Goal: Unclear

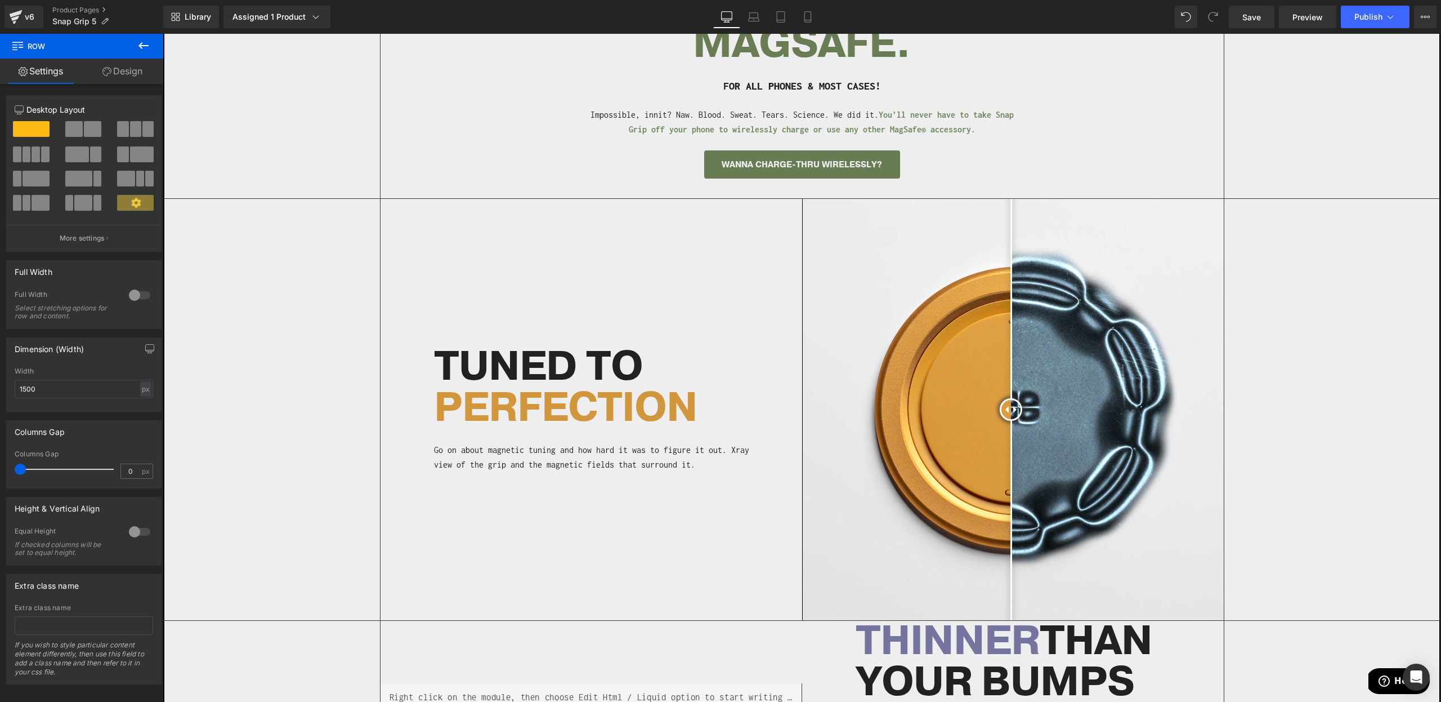
scroll to position [787, 0]
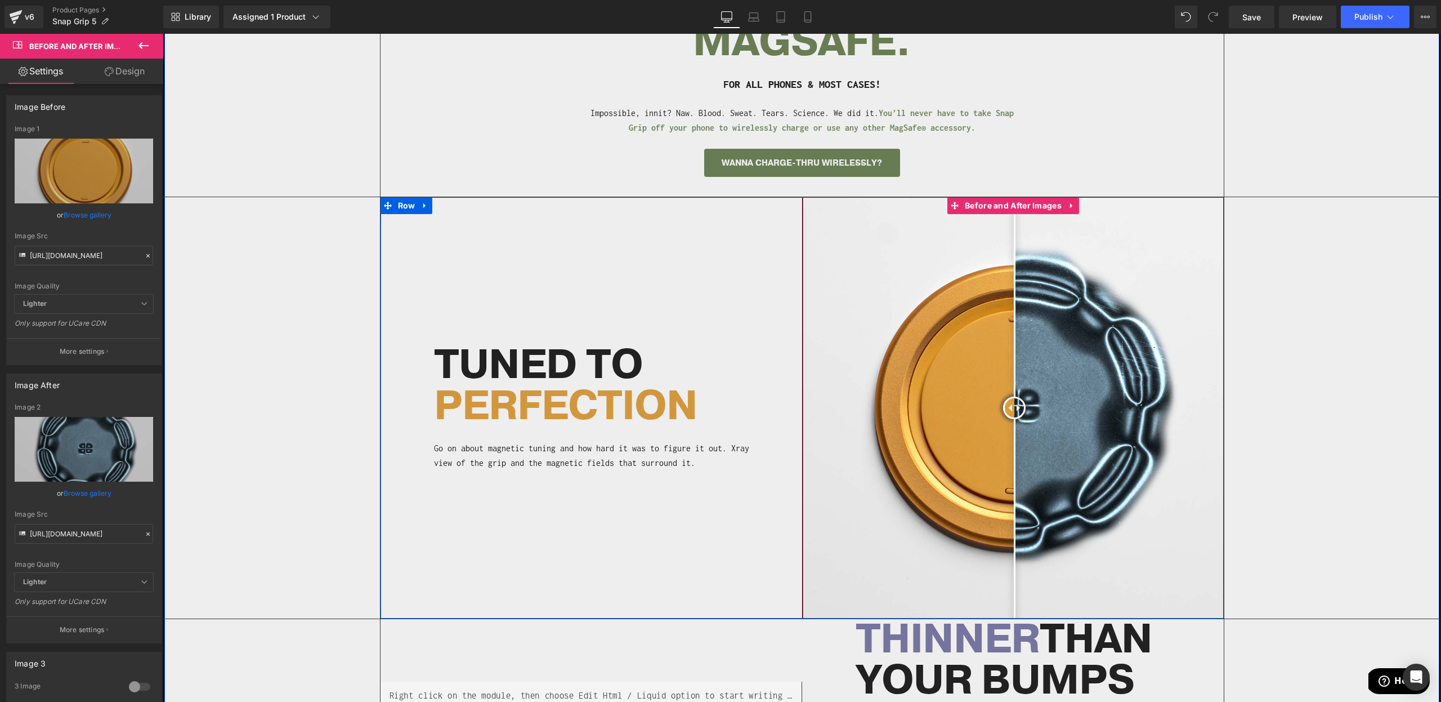
drag, startPoint x: 1008, startPoint y: 408, endPoint x: 1196, endPoint y: 443, distance: 191.4
click at [1017, 419] on div at bounding box center [1014, 407] width 23 height 23
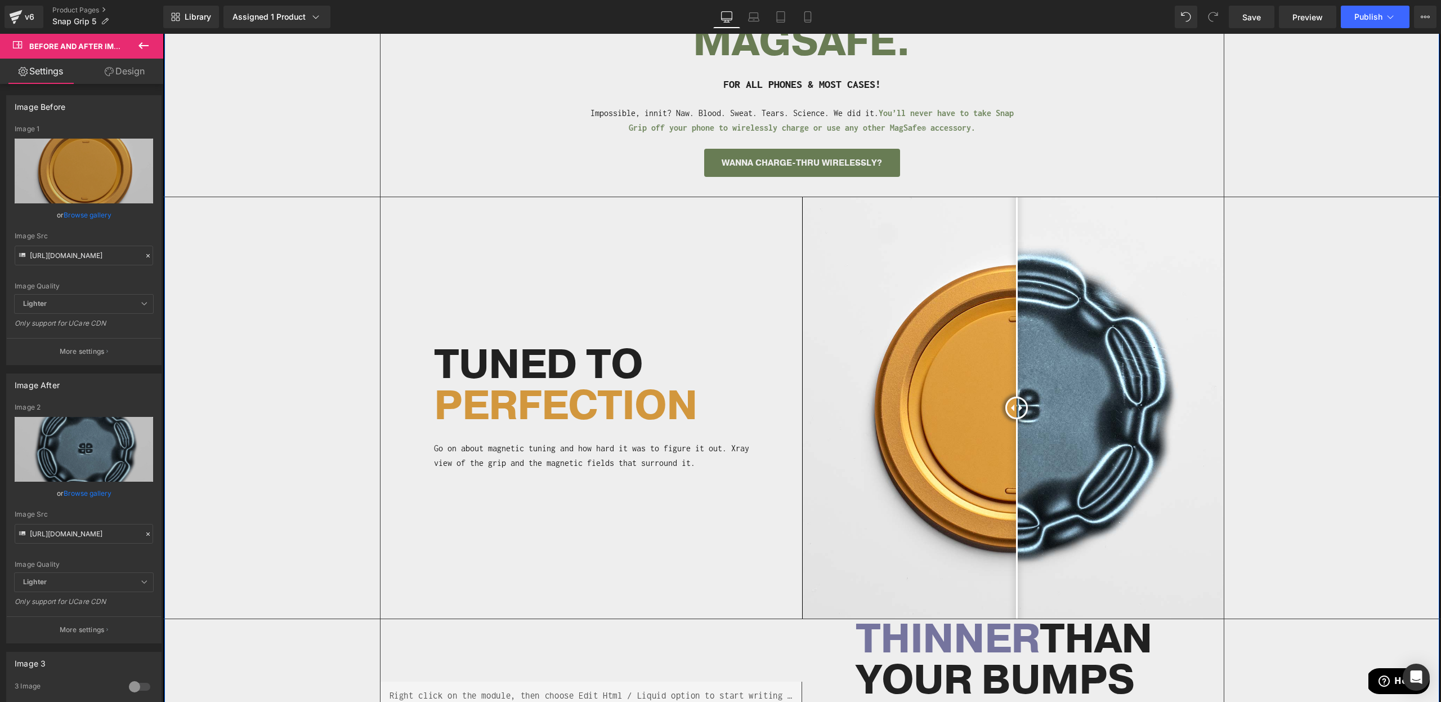
click at [1324, 427] on div "Separator Before and After Images TUNED TO PERFECTION Heading Go on about magne…" at bounding box center [802, 407] width 1278 height 421
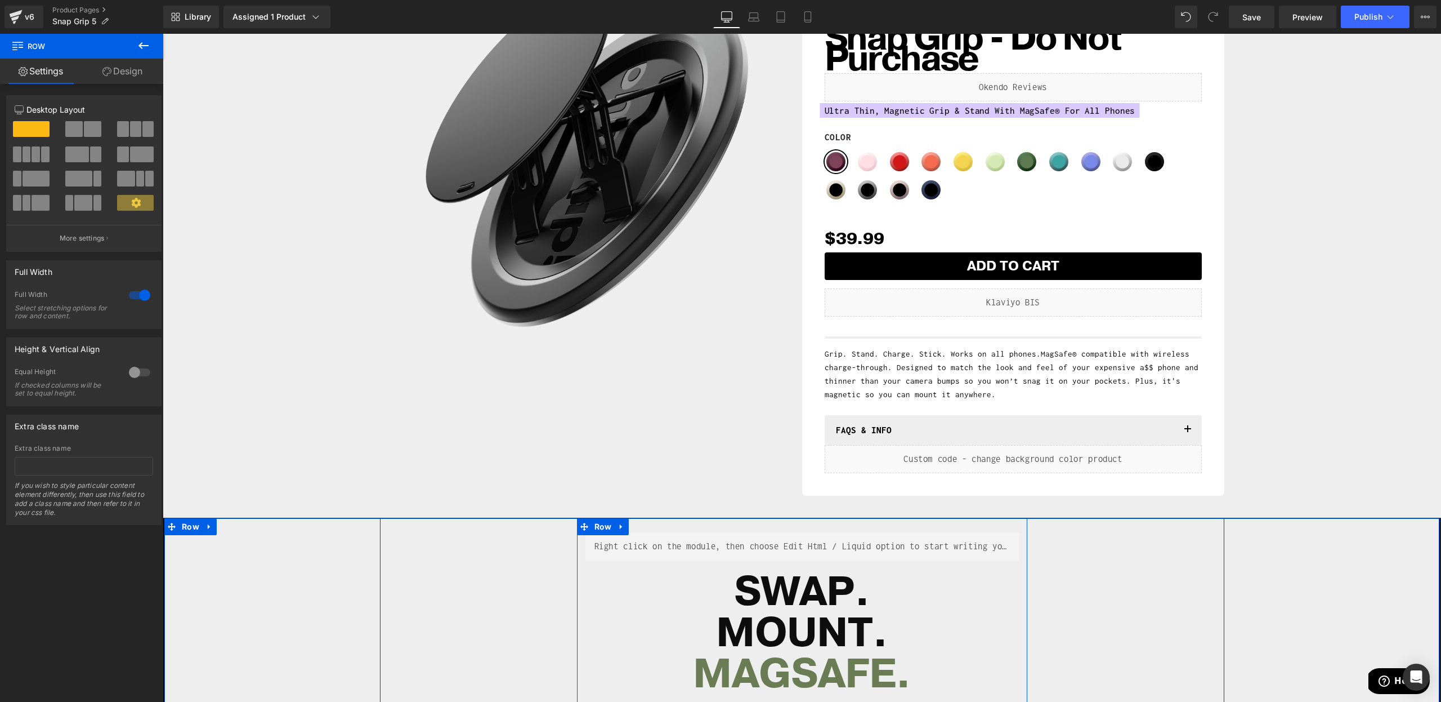
scroll to position [142, 0]
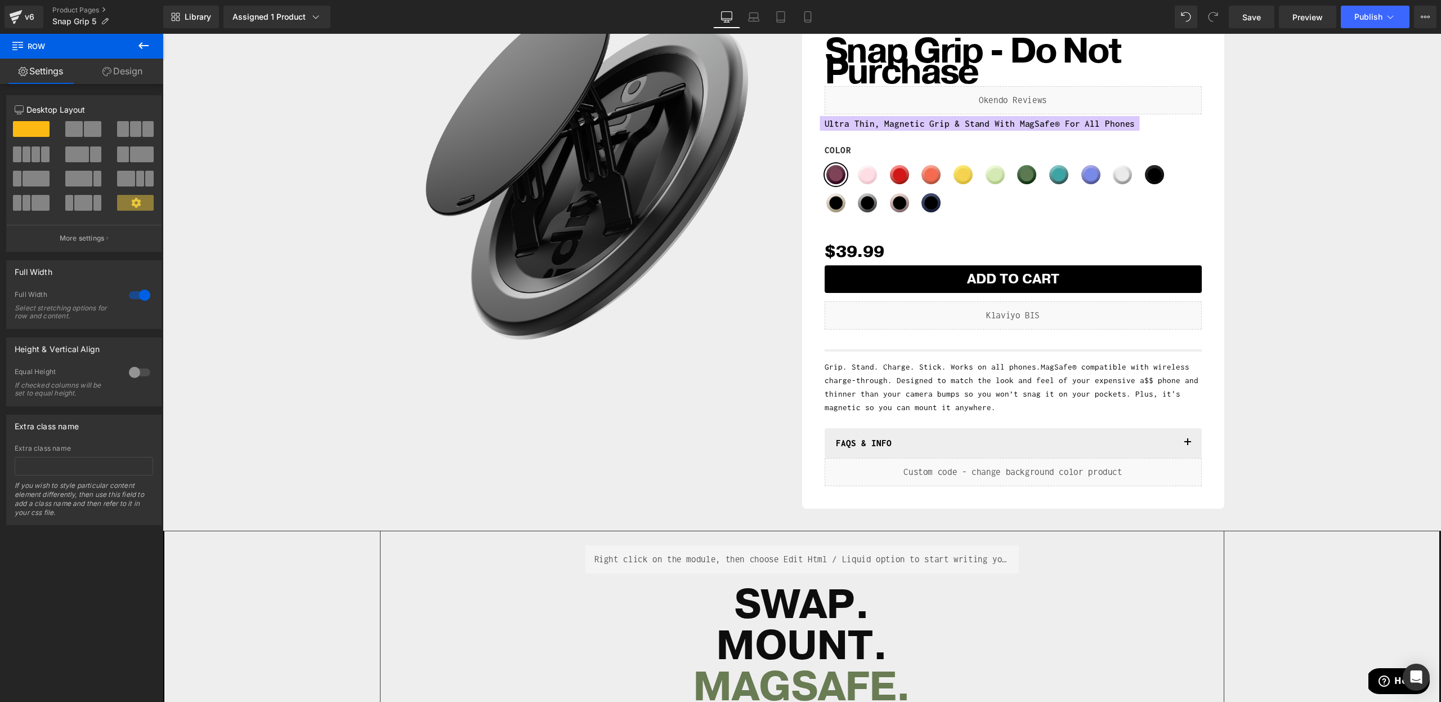
click at [1188, 445] on span "button" at bounding box center [1188, 445] width 0 height 0
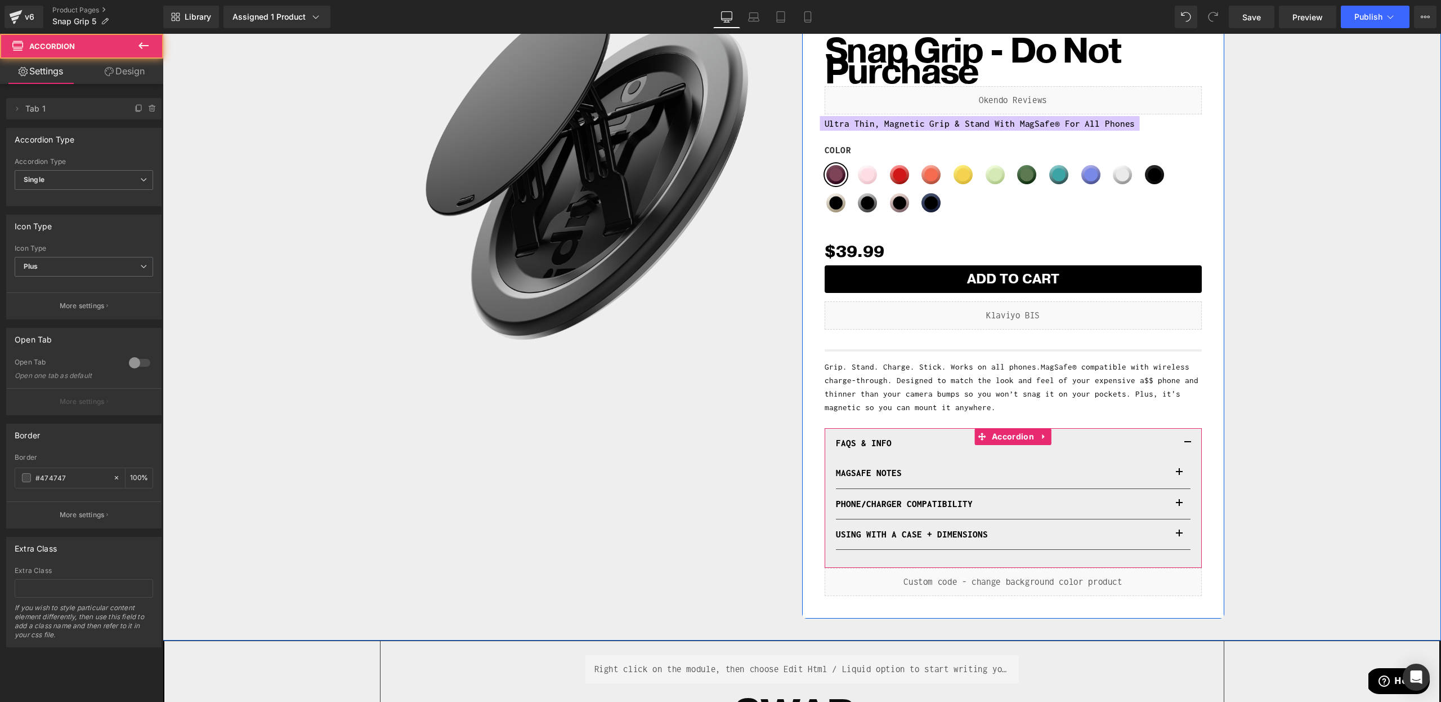
click at [1187, 439] on button "button" at bounding box center [1188, 443] width 23 height 30
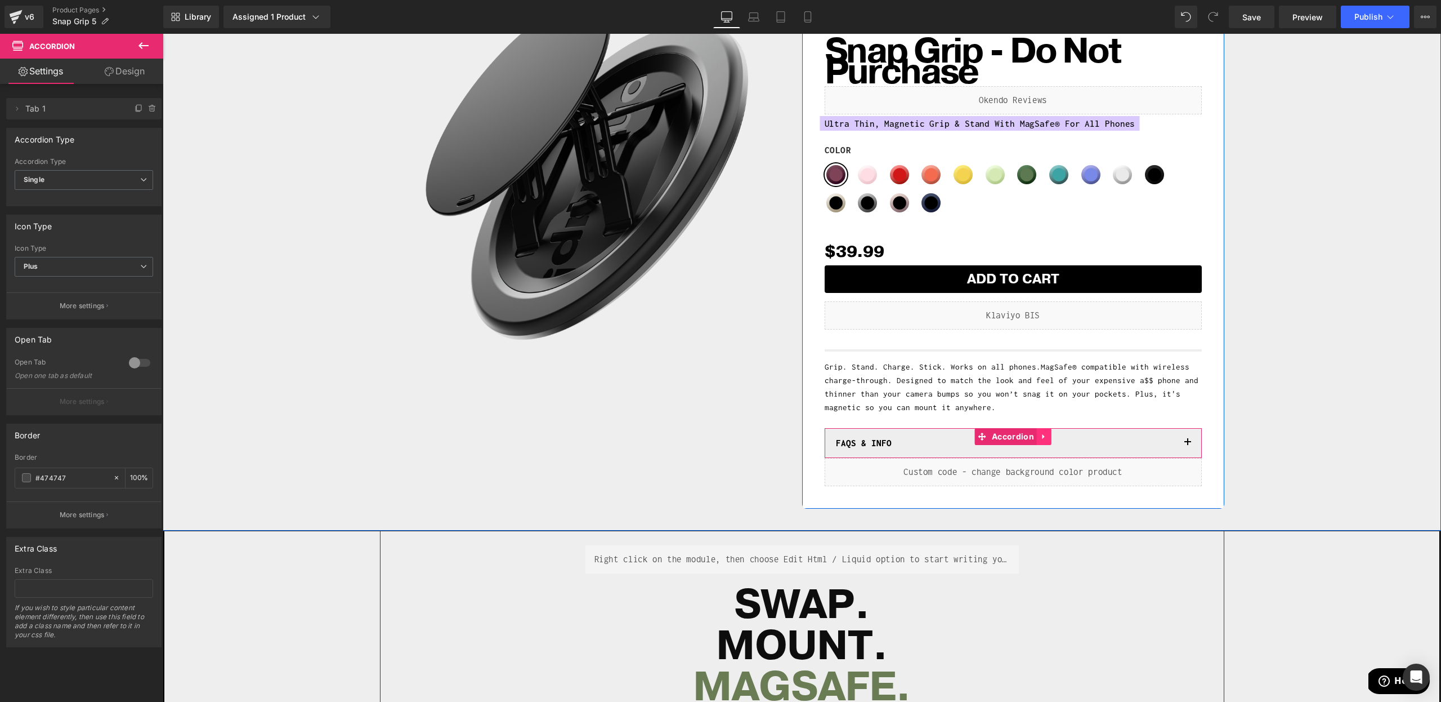
click at [1043, 438] on icon at bounding box center [1044, 436] width 2 height 5
click at [1033, 438] on icon at bounding box center [1037, 436] width 8 height 8
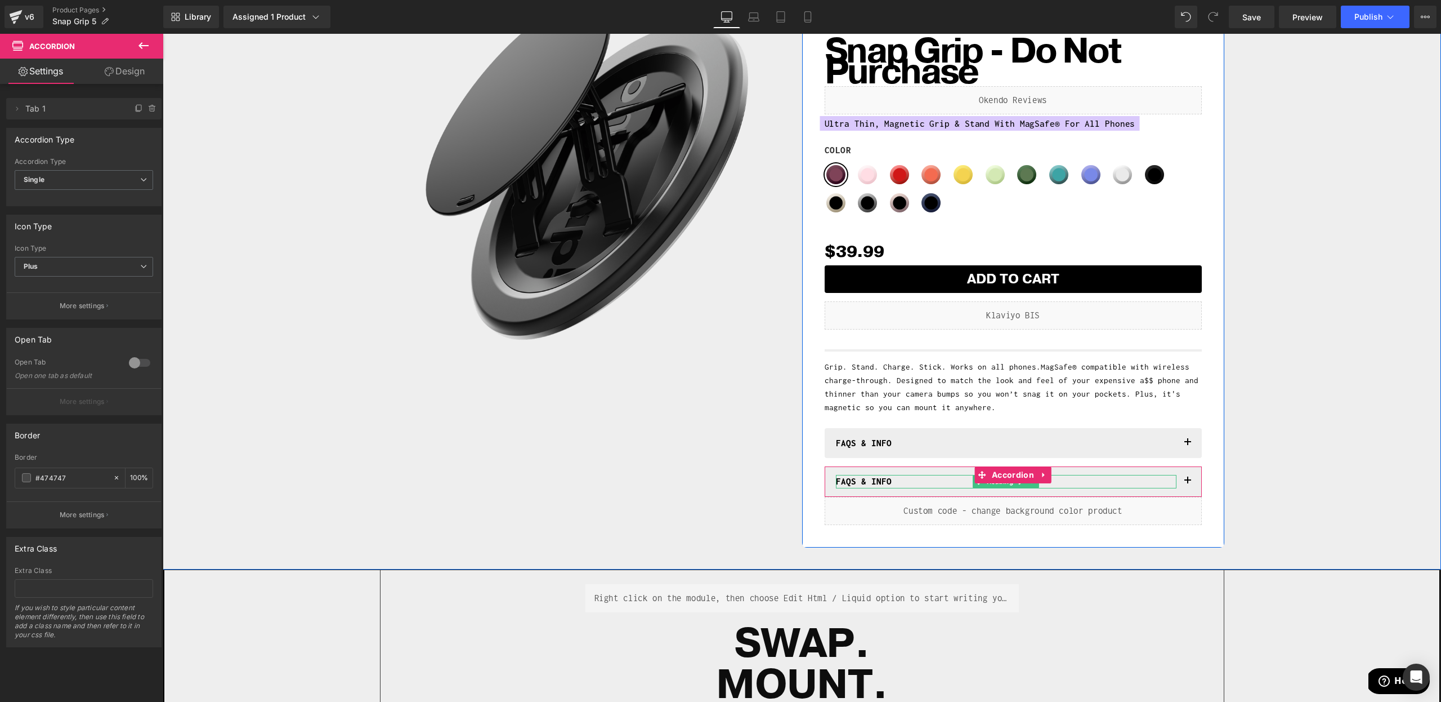
click at [847, 478] on h1 "FAQs & INFO" at bounding box center [1006, 481] width 341 height 13
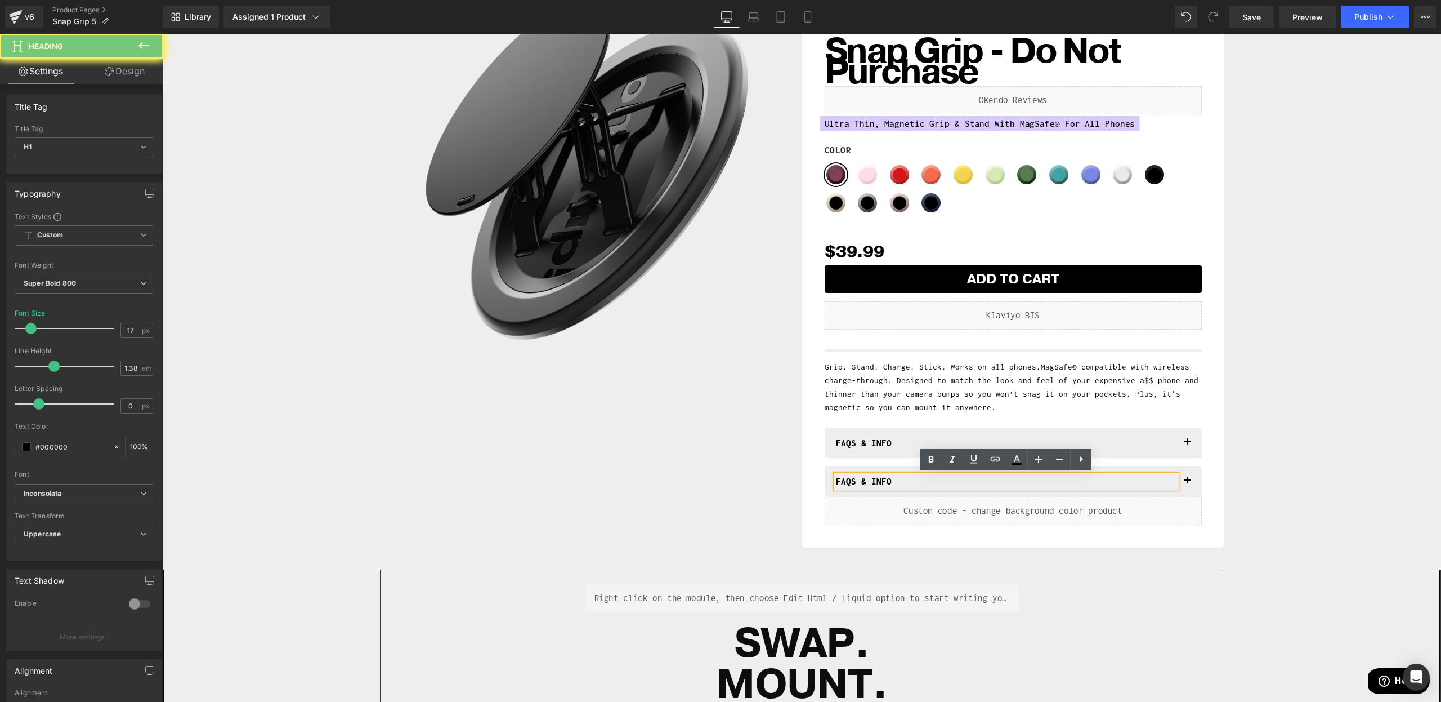
click at [847, 478] on h1 "FAQs & INFO" at bounding box center [1006, 481] width 341 height 13
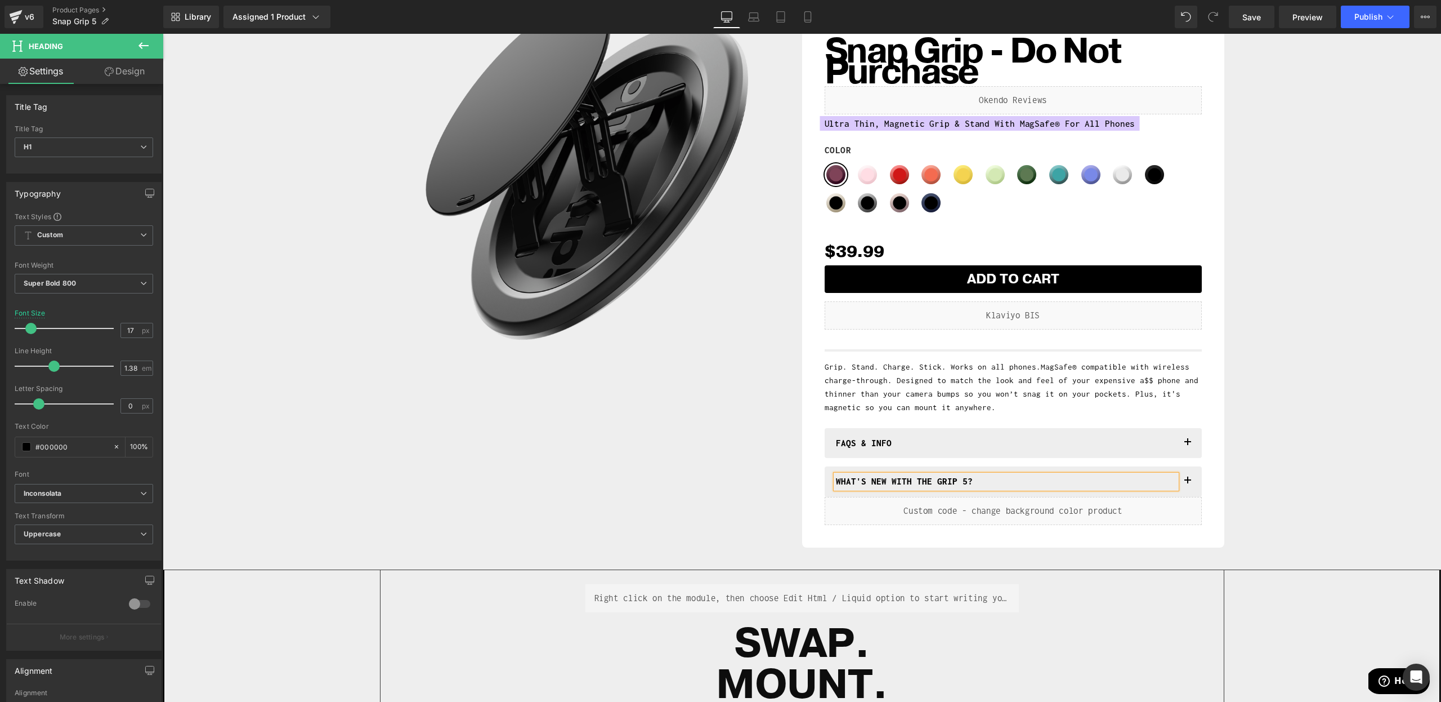
click at [1288, 422] on div "Sale Off (P) Image Row ALL NEW VERSION Heading Snap Grip - Do Not Purchase (P) …" at bounding box center [801, 266] width 1267 height 564
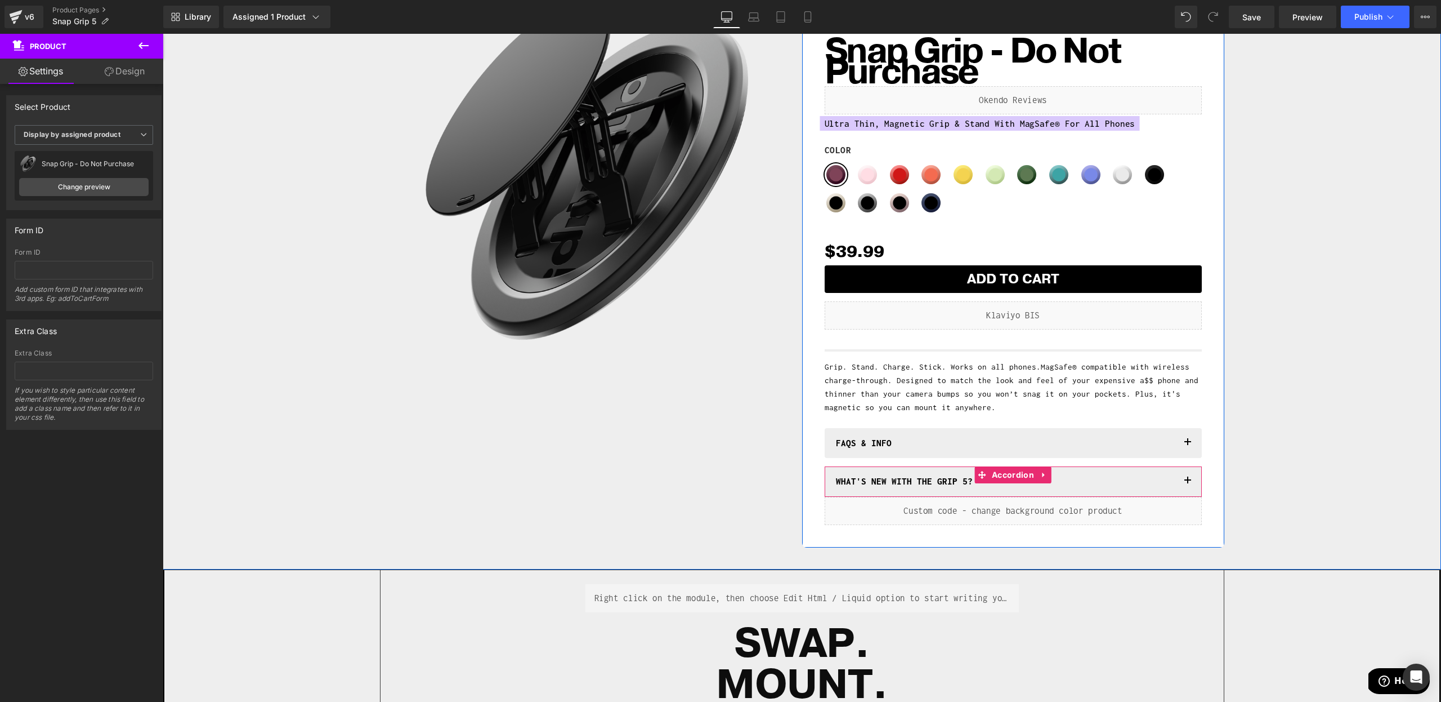
click at [1197, 481] on button "button" at bounding box center [1188, 481] width 23 height 30
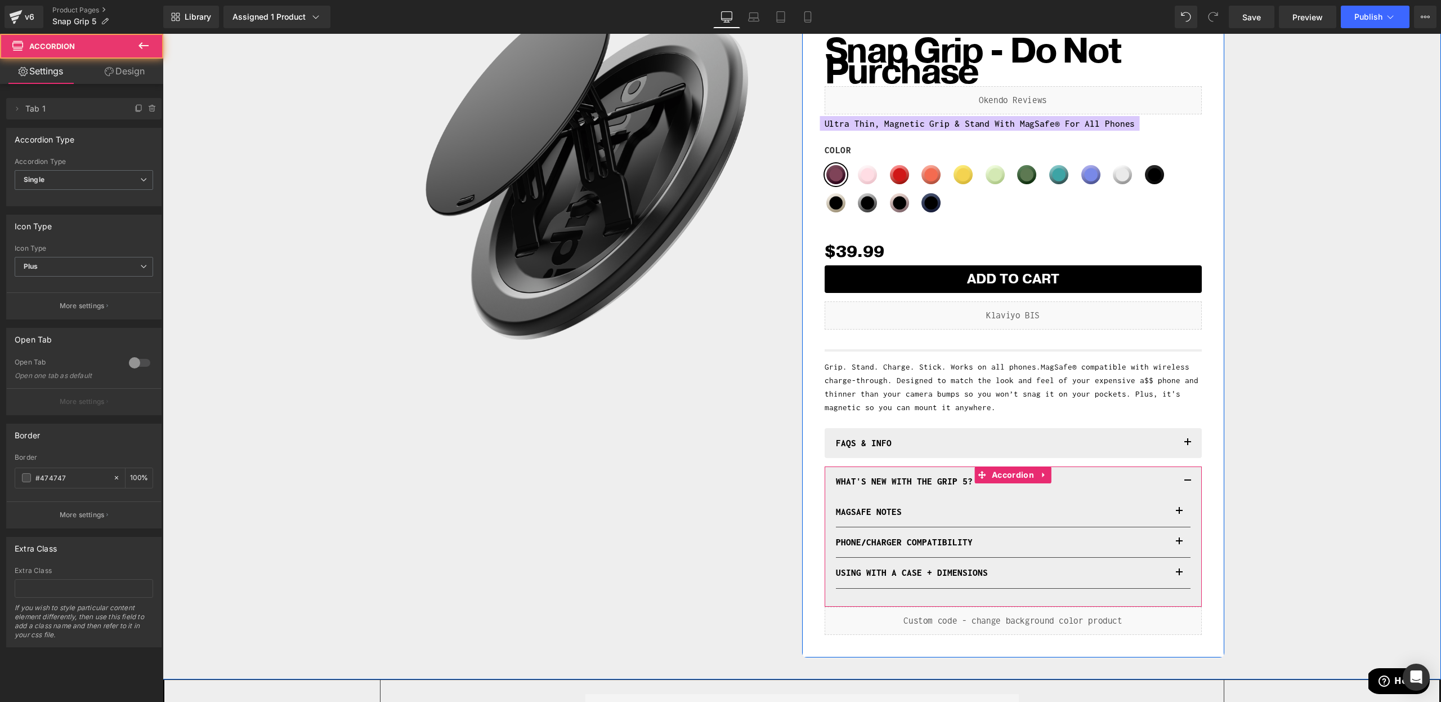
click at [1196, 483] on button "button" at bounding box center [1188, 481] width 23 height 30
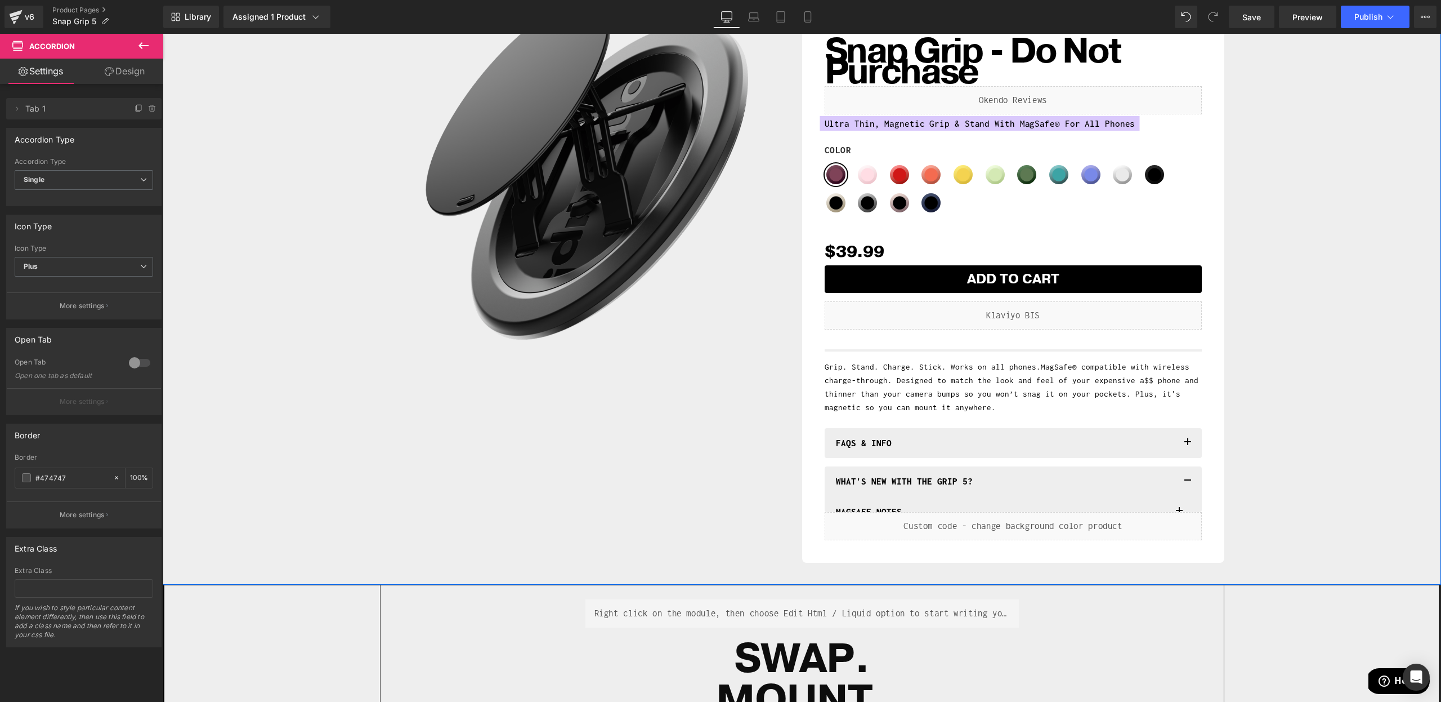
click at [1360, 510] on div "Sale Off (P) Image Row ALL NEW VERSION Heading Snap Grip - Do Not Purchase (P) …" at bounding box center [801, 273] width 1267 height 579
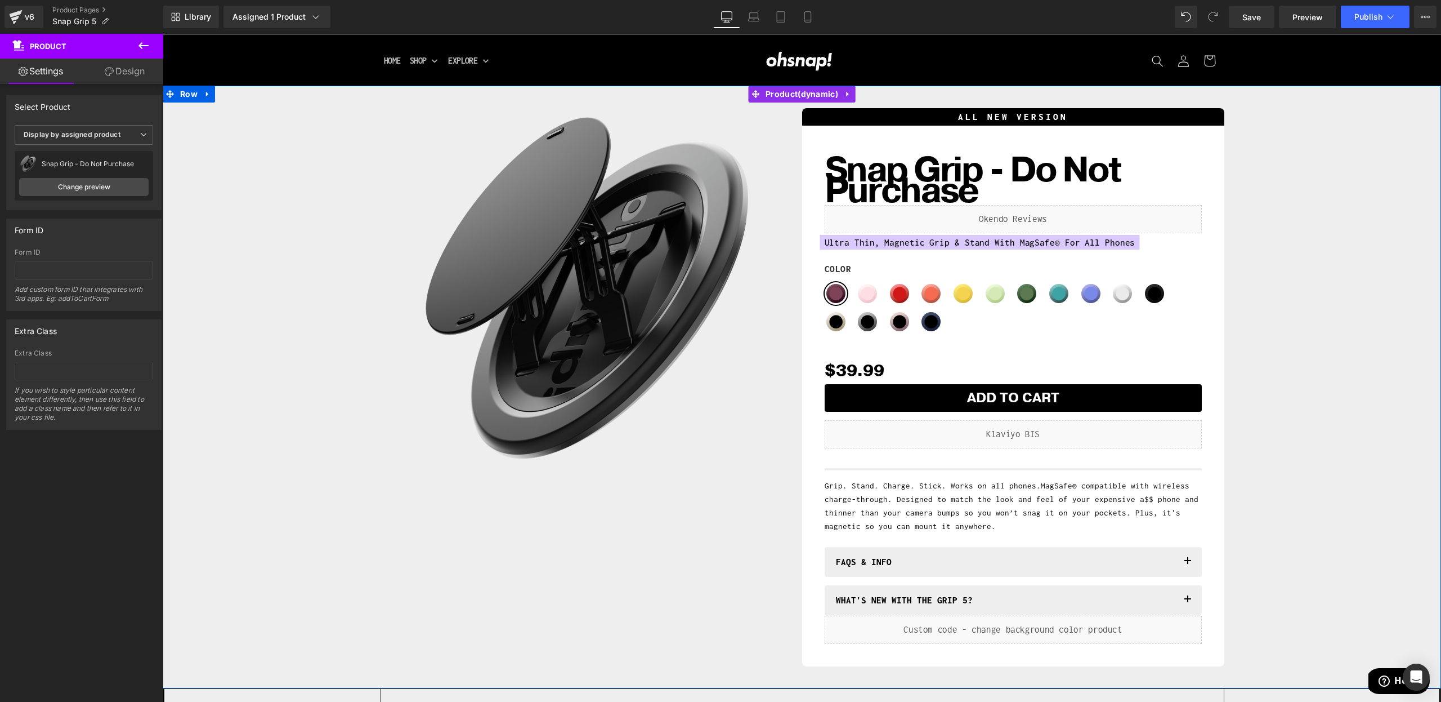
scroll to position [9, 0]
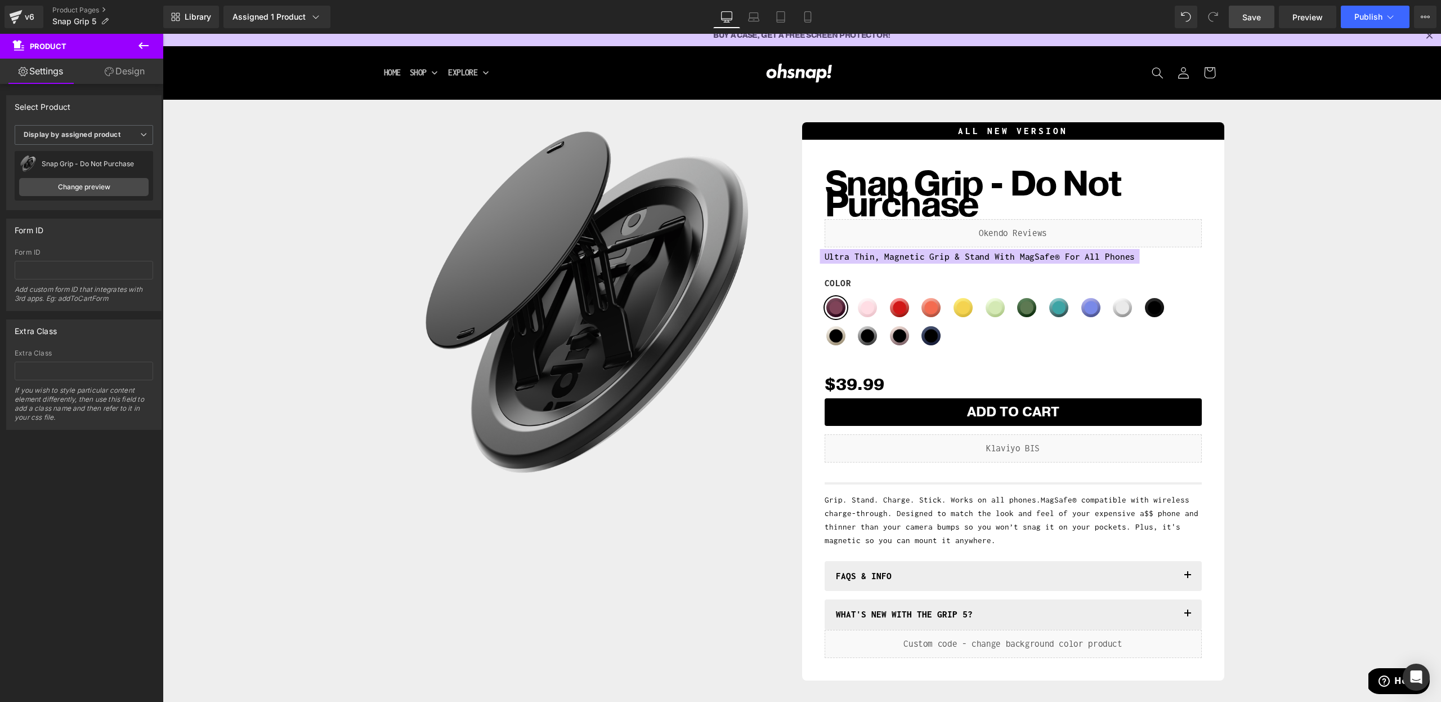
click at [1259, 14] on span "Save" at bounding box center [1252, 17] width 19 height 12
click at [1294, 12] on span "Preview" at bounding box center [1308, 17] width 30 height 12
click at [1305, 20] on span "Preview" at bounding box center [1308, 17] width 30 height 12
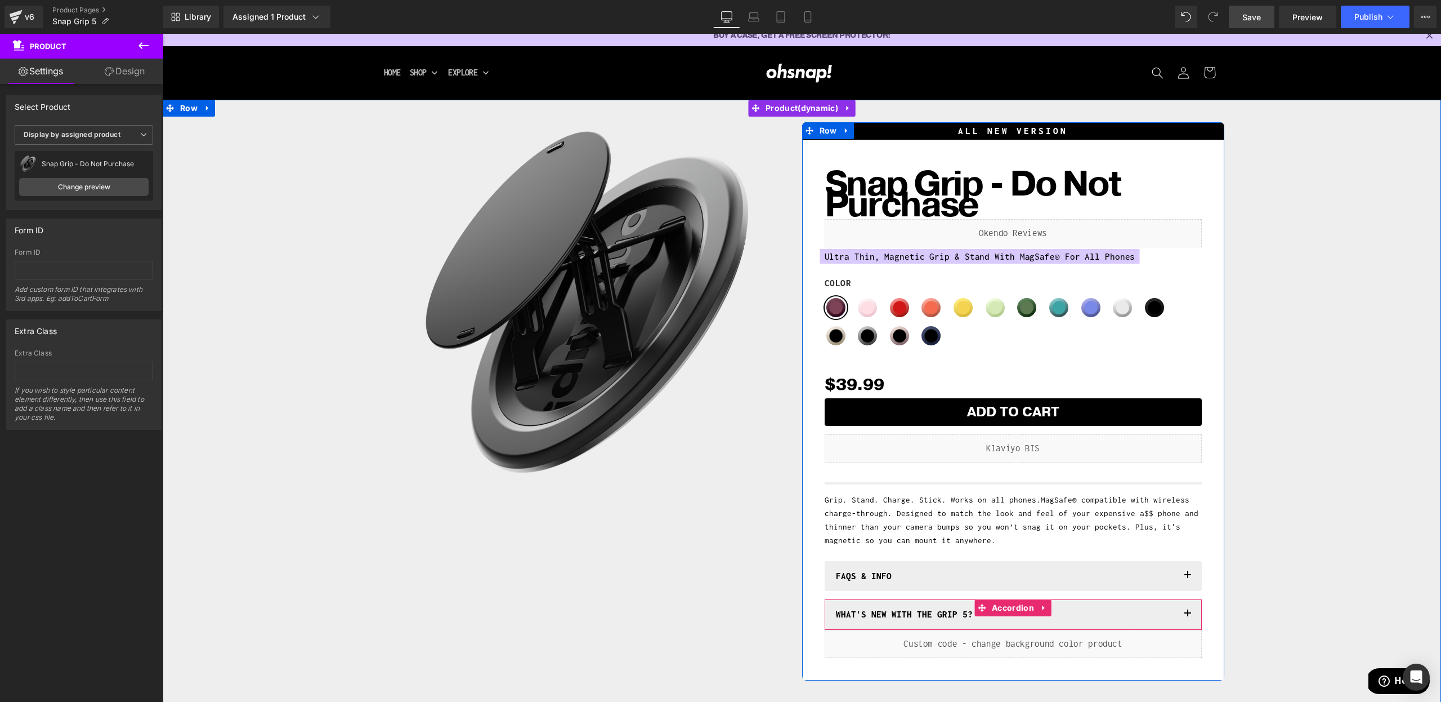
click at [1044, 609] on icon at bounding box center [1045, 608] width 8 height 8
click at [1050, 606] on icon at bounding box center [1052, 608] width 8 height 8
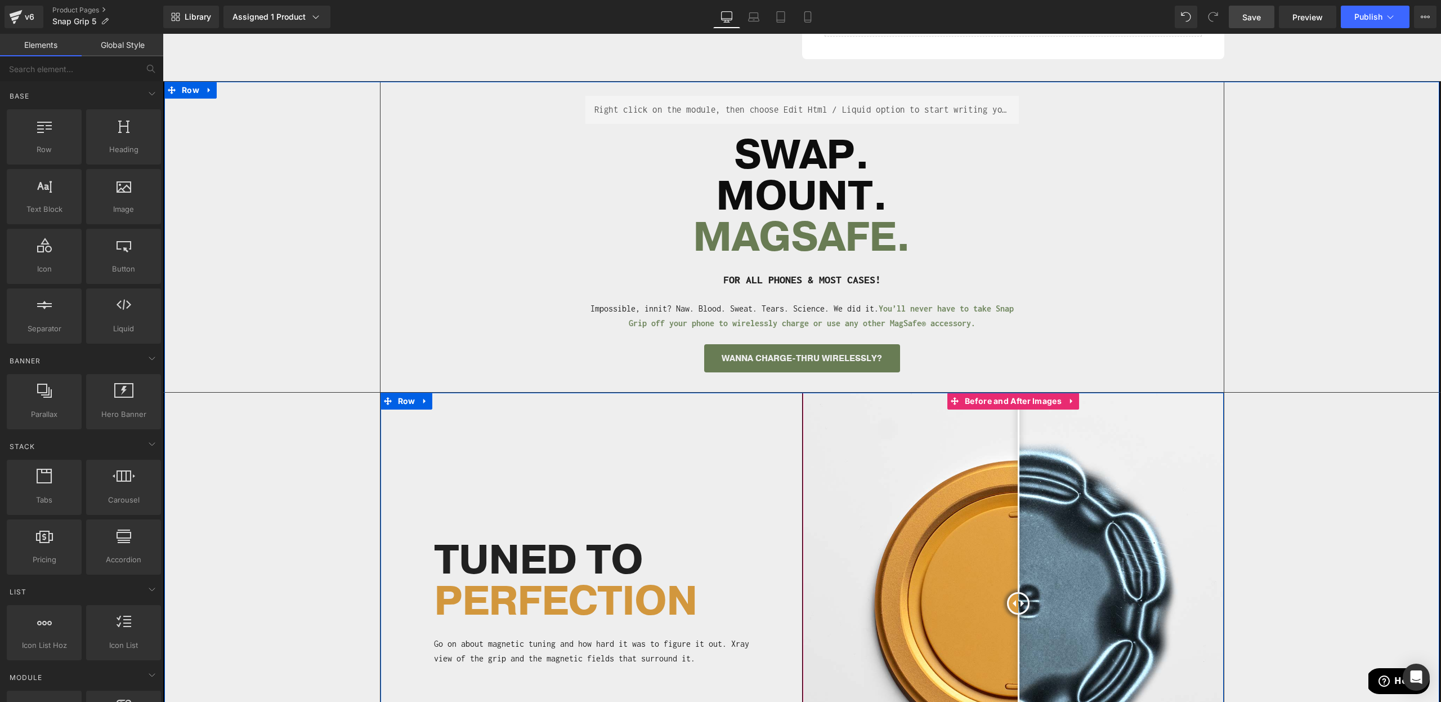
scroll to position [587, 0]
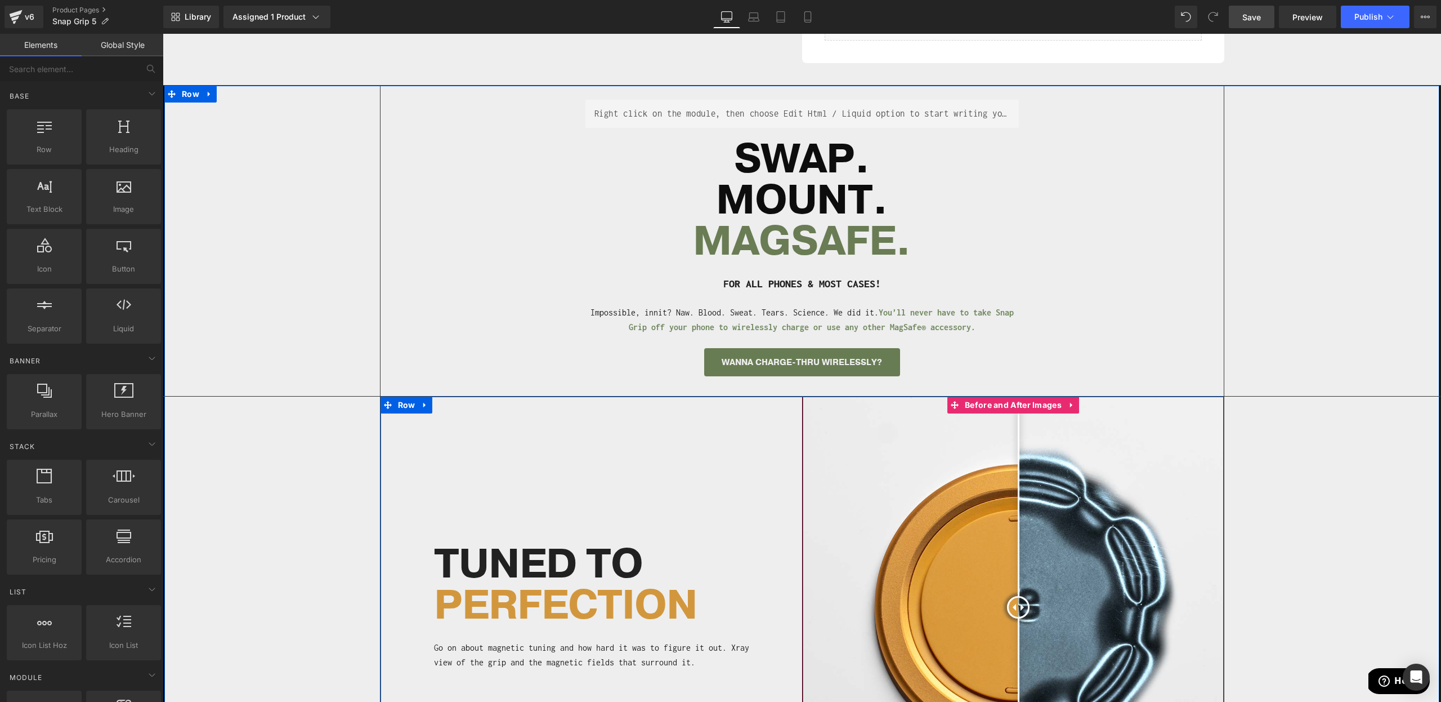
click at [1016, 605] on div at bounding box center [1018, 607] width 23 height 23
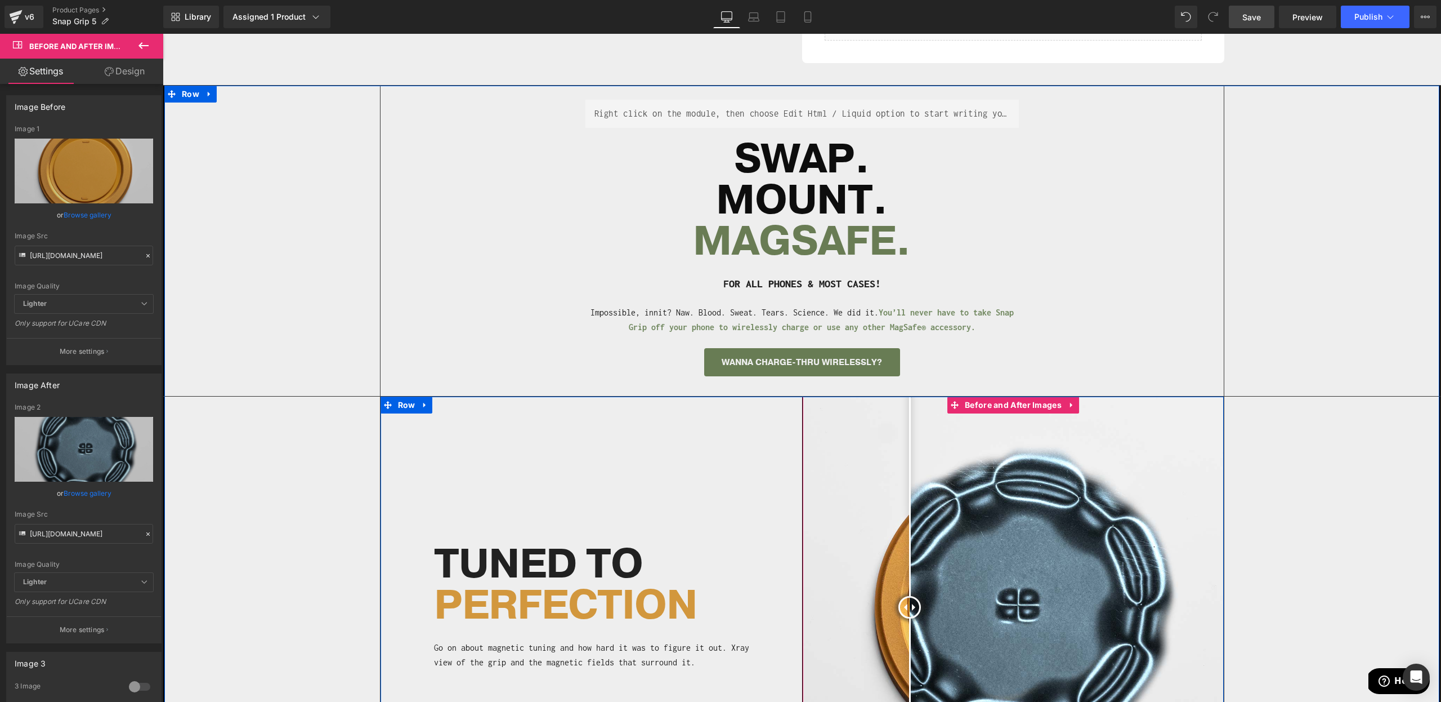
drag, startPoint x: 1019, startPoint y: 609, endPoint x: 1023, endPoint y: 622, distance: 13.4
click at [921, 618] on div at bounding box center [910, 607] width 23 height 23
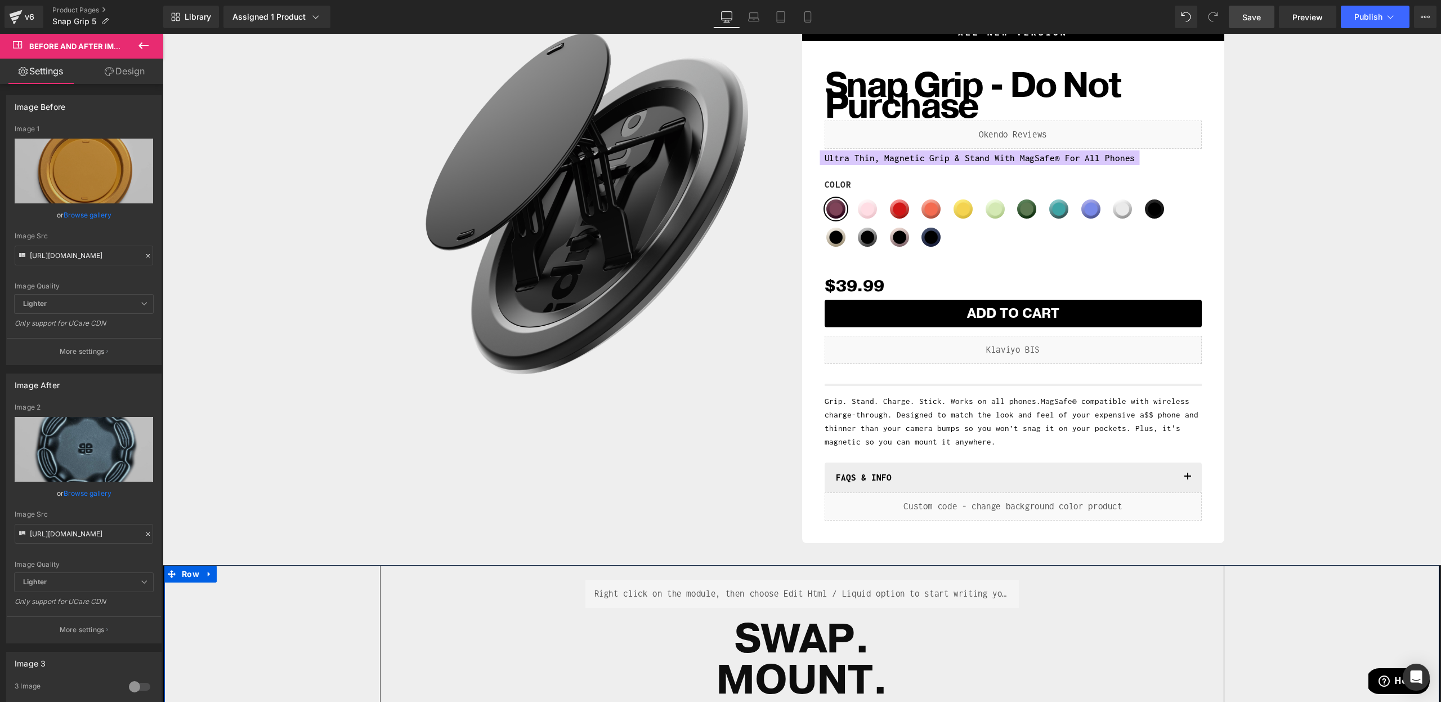
scroll to position [83, 0]
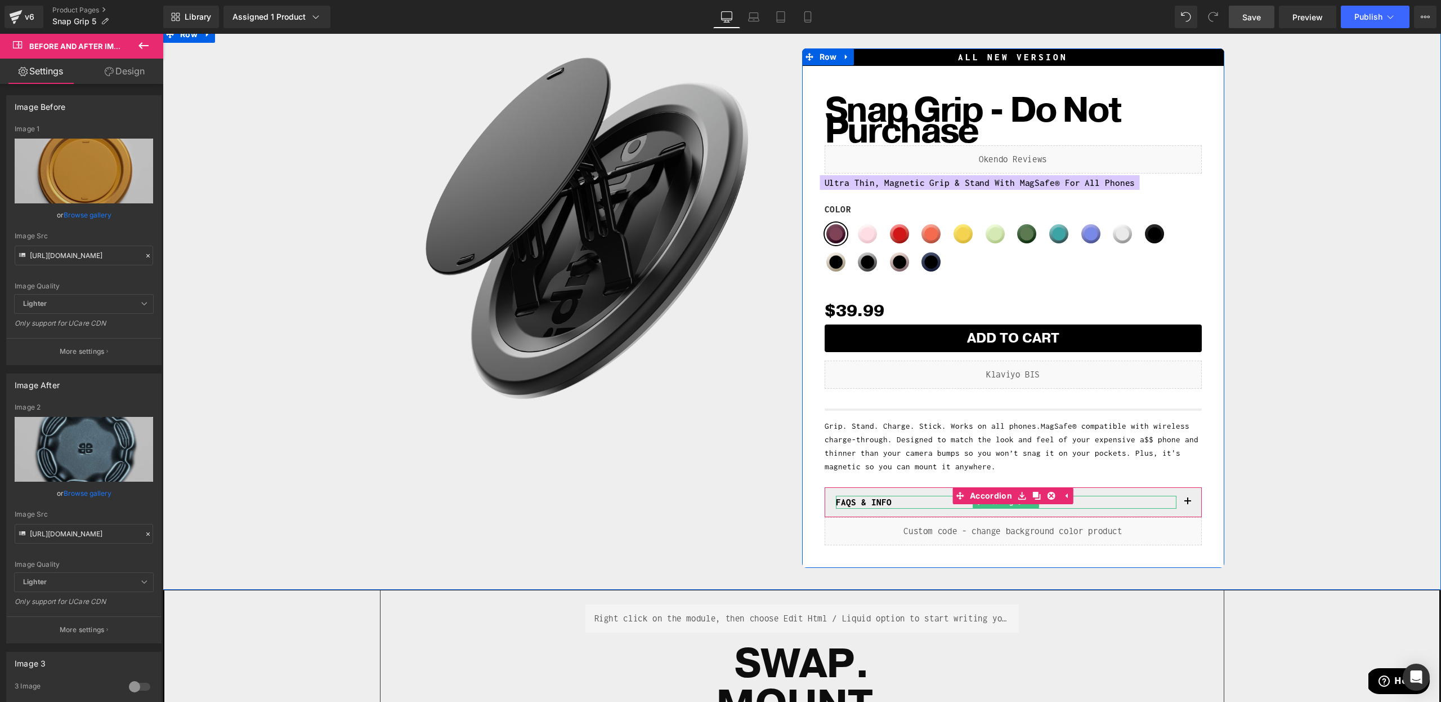
click at [840, 501] on h1 "FAQs & INFO" at bounding box center [1006, 501] width 341 height 13
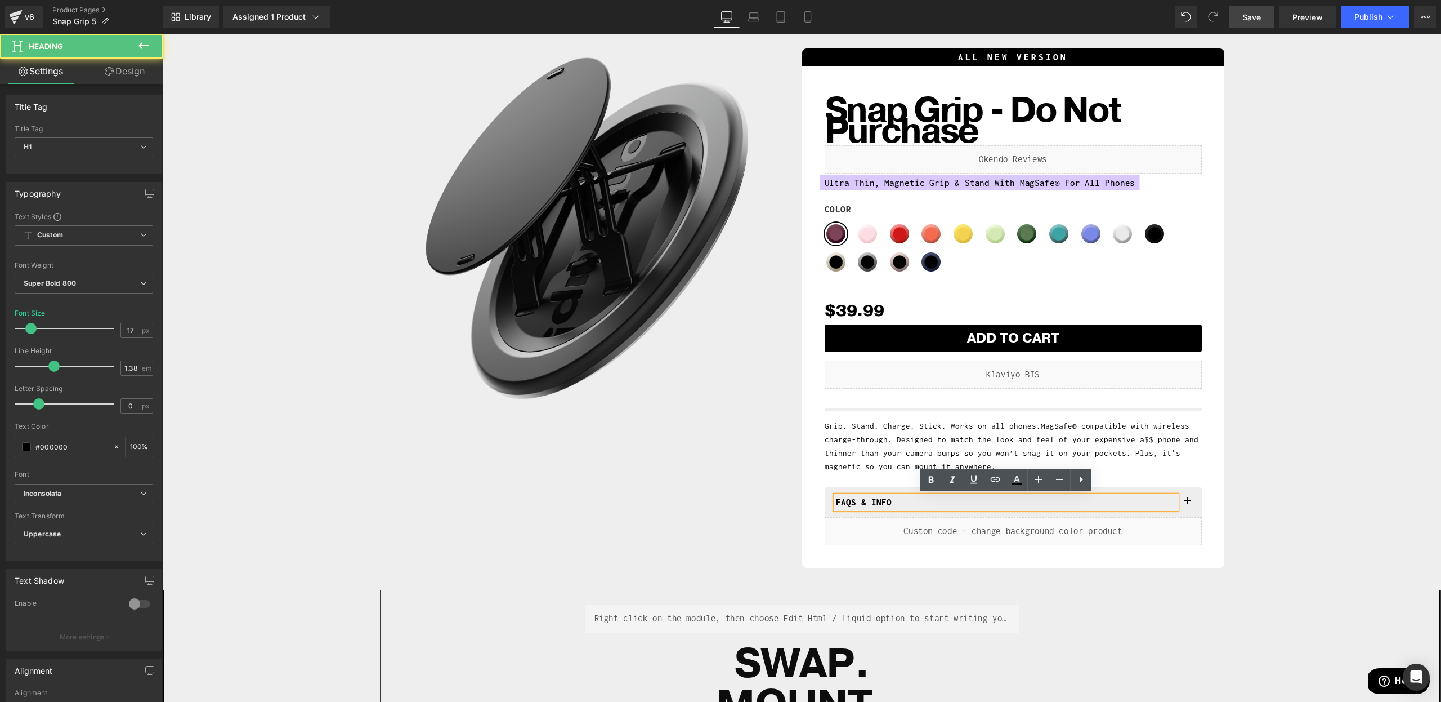
click at [836, 503] on h1 "FAQs & INFO" at bounding box center [1006, 501] width 341 height 13
drag, startPoint x: 927, startPoint y: 499, endPoint x: 988, endPoint y: 498, distance: 60.8
click at [988, 498] on h1 "WHAT's NEW? + FAQs & INFO" at bounding box center [1006, 501] width 341 height 13
click at [1164, 452] on span "Grip. Stand. Charge. Stick. Works on all phones. MagSafe® compatible with wirel…" at bounding box center [1012, 446] width 374 height 50
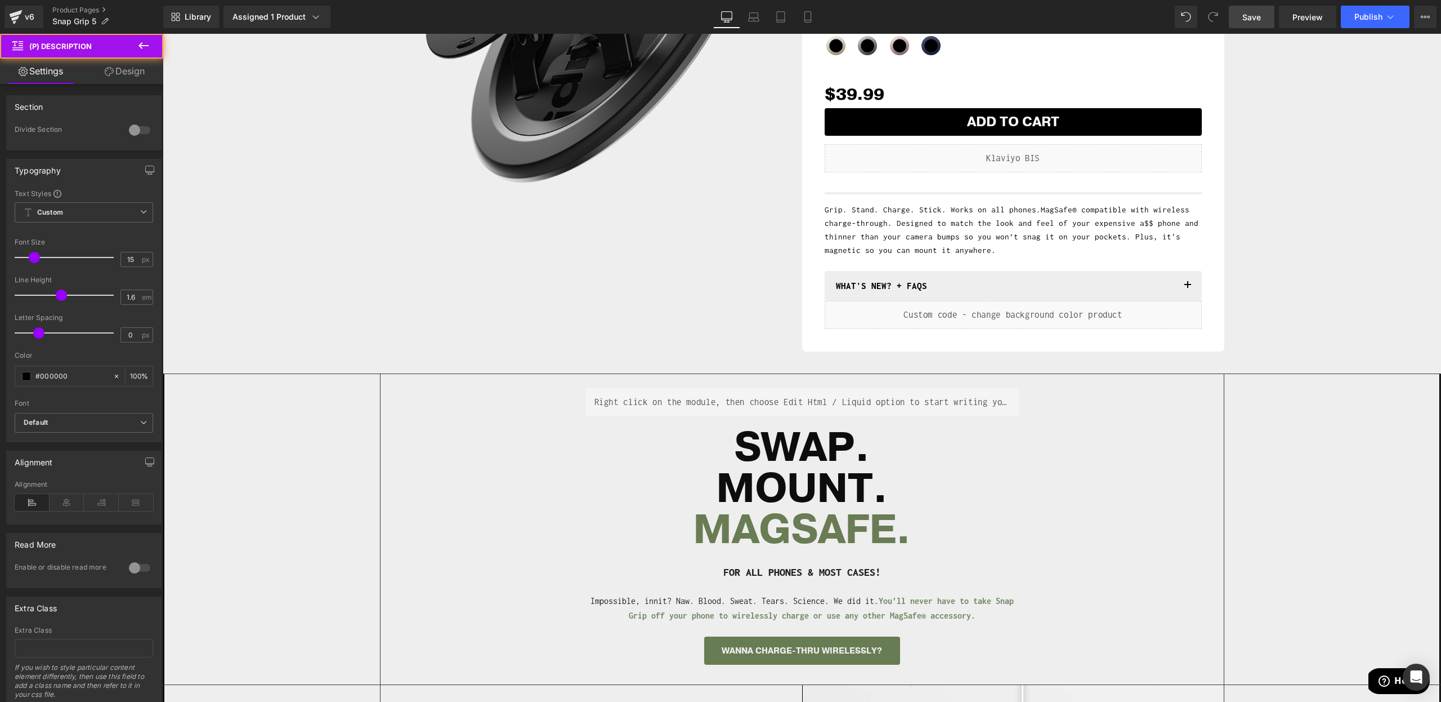
scroll to position [359, 0]
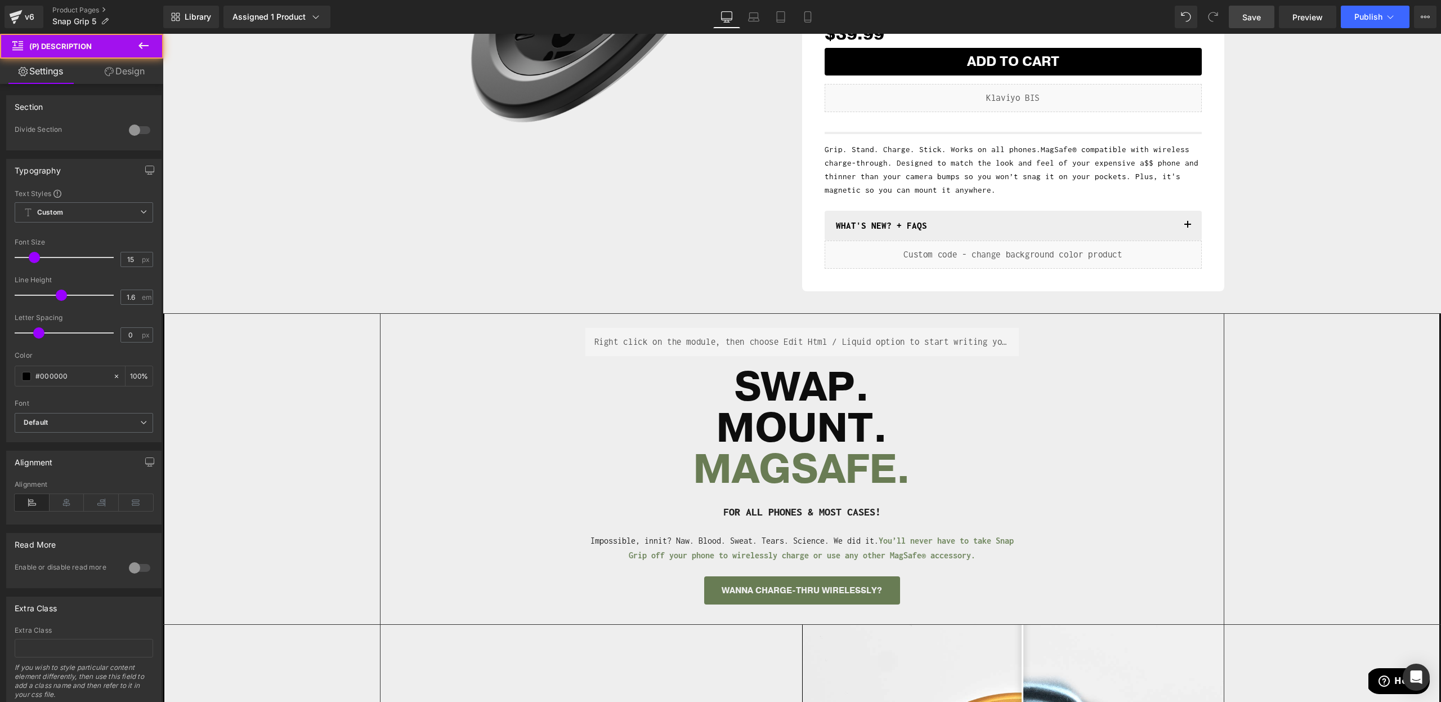
click at [1200, 466] on div "Separator Liquid SWAP. MOUNT. [GEOGRAPHIC_DATA]. Heading FOR ALL PHONES & MOST …" at bounding box center [802, 469] width 843 height 310
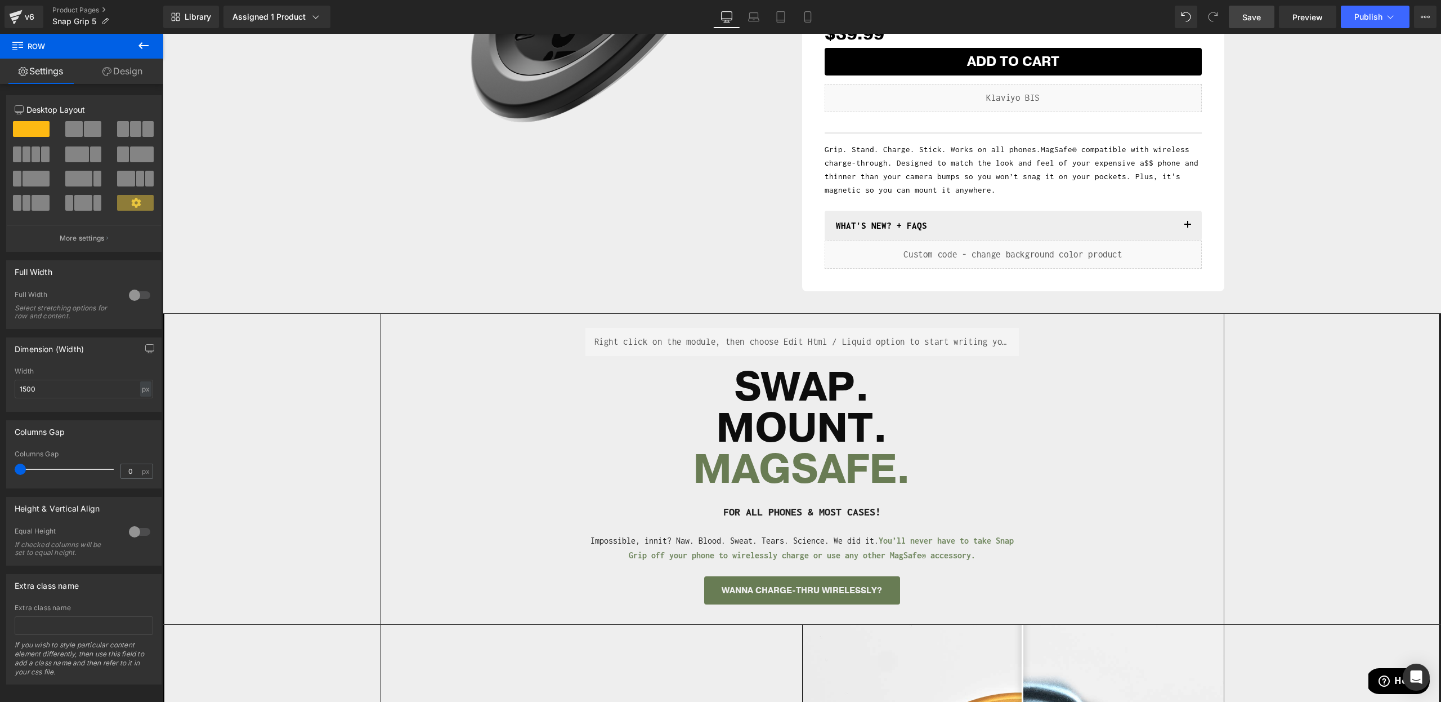
click at [1234, 15] on link "Save" at bounding box center [1252, 17] width 46 height 23
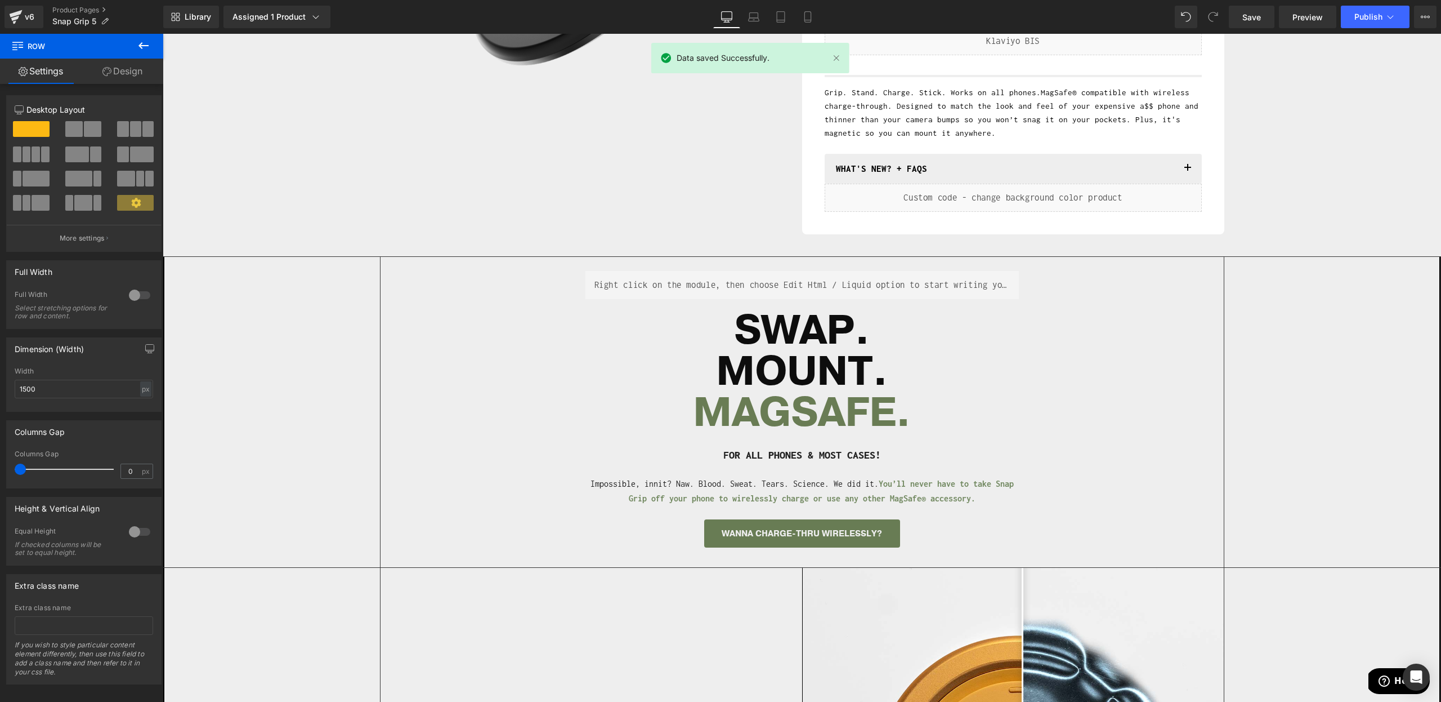
scroll to position [427, 0]
